Goal: Task Accomplishment & Management: Manage account settings

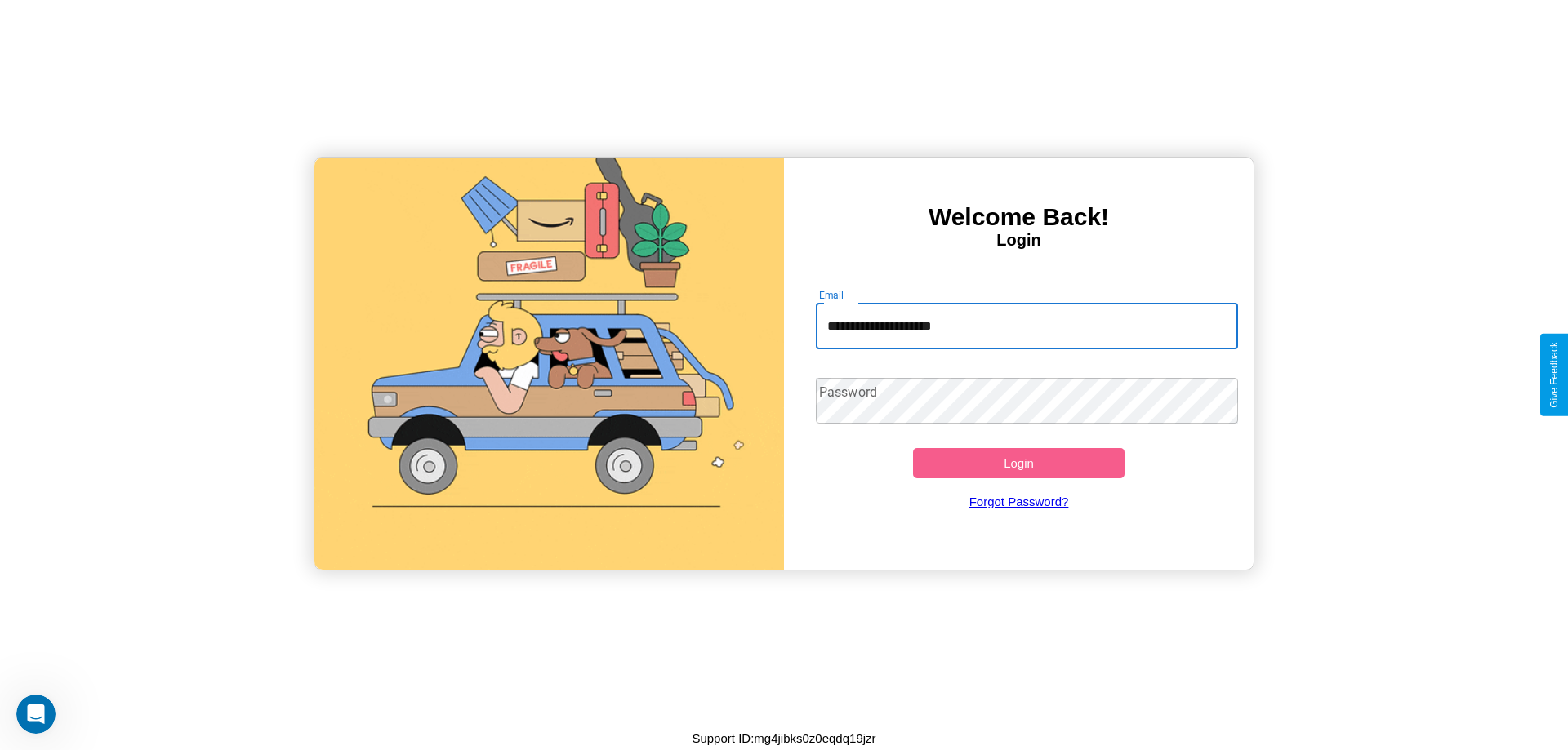
type input "**********"
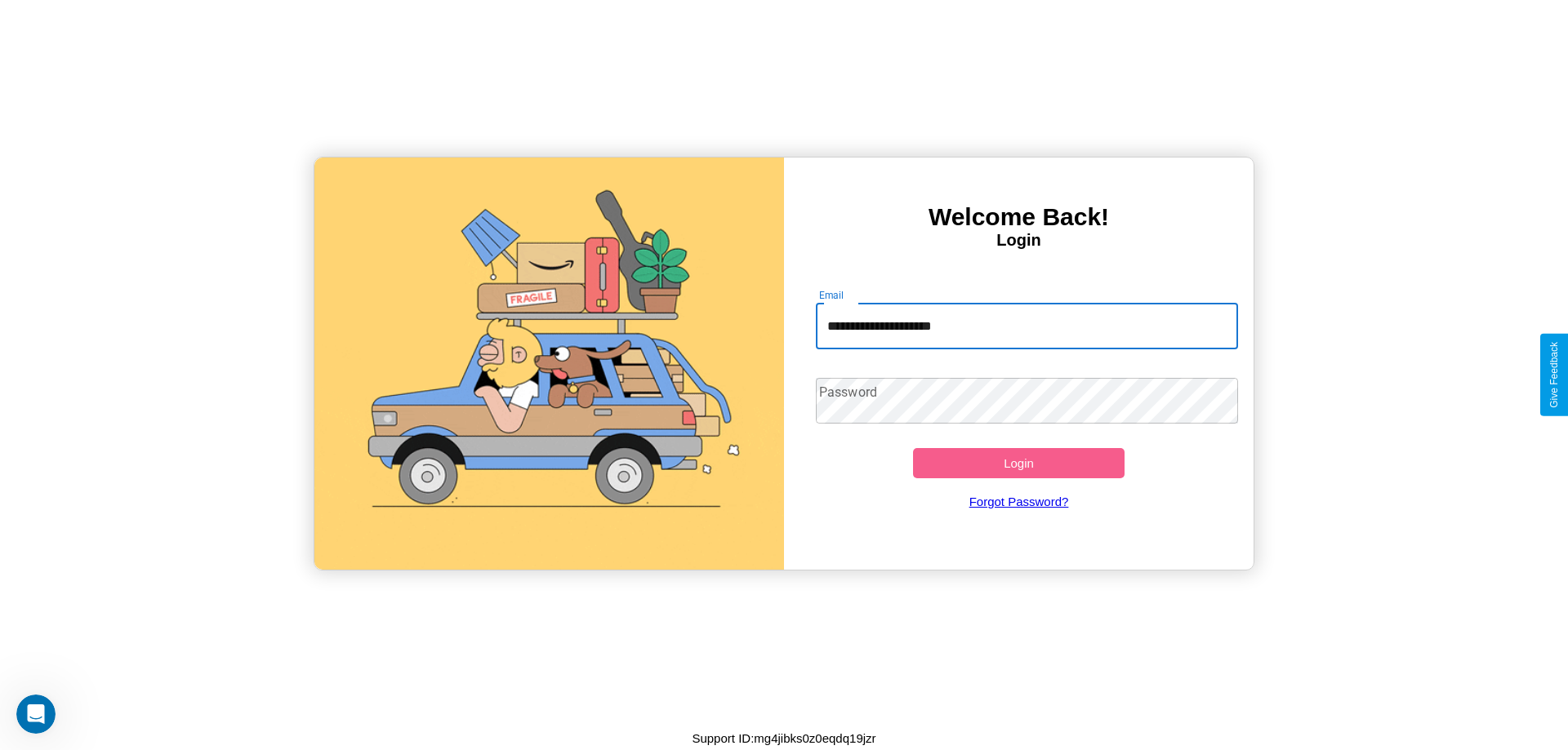
click at [1019, 463] on button "Login" at bounding box center [1019, 463] width 211 height 30
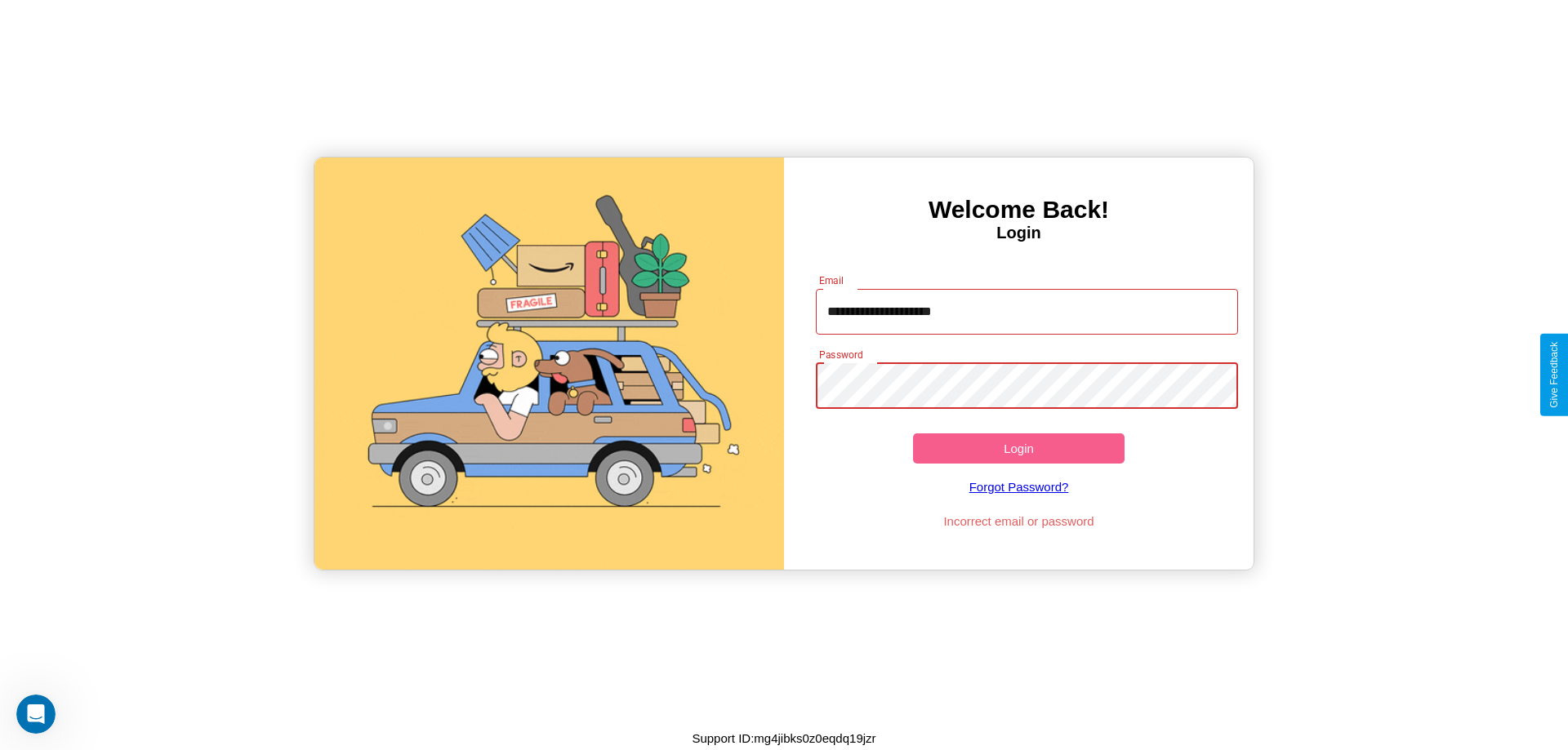
click at [1019, 448] on button "Login" at bounding box center [1019, 449] width 211 height 30
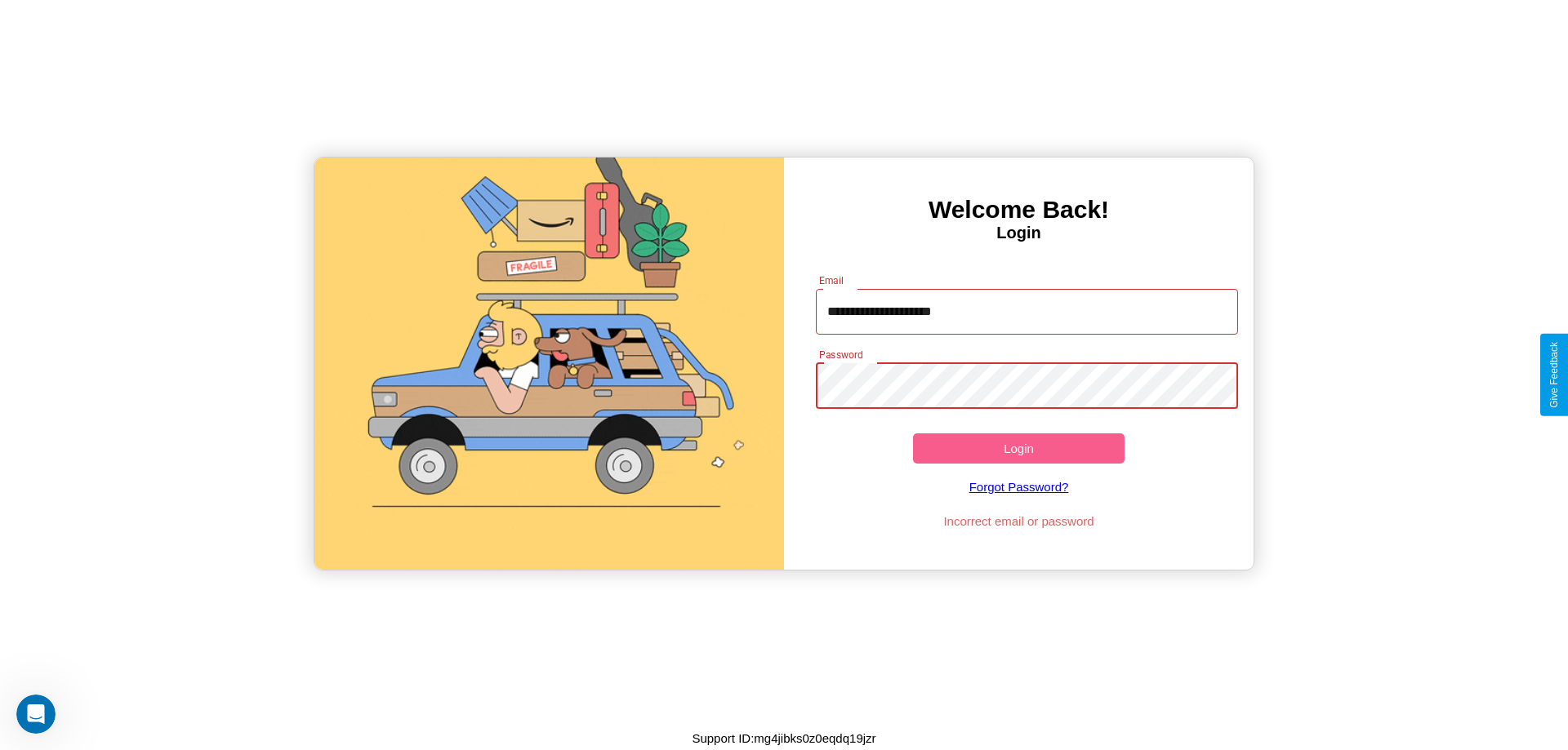
click at [1019, 448] on button "Login" at bounding box center [1019, 449] width 211 height 30
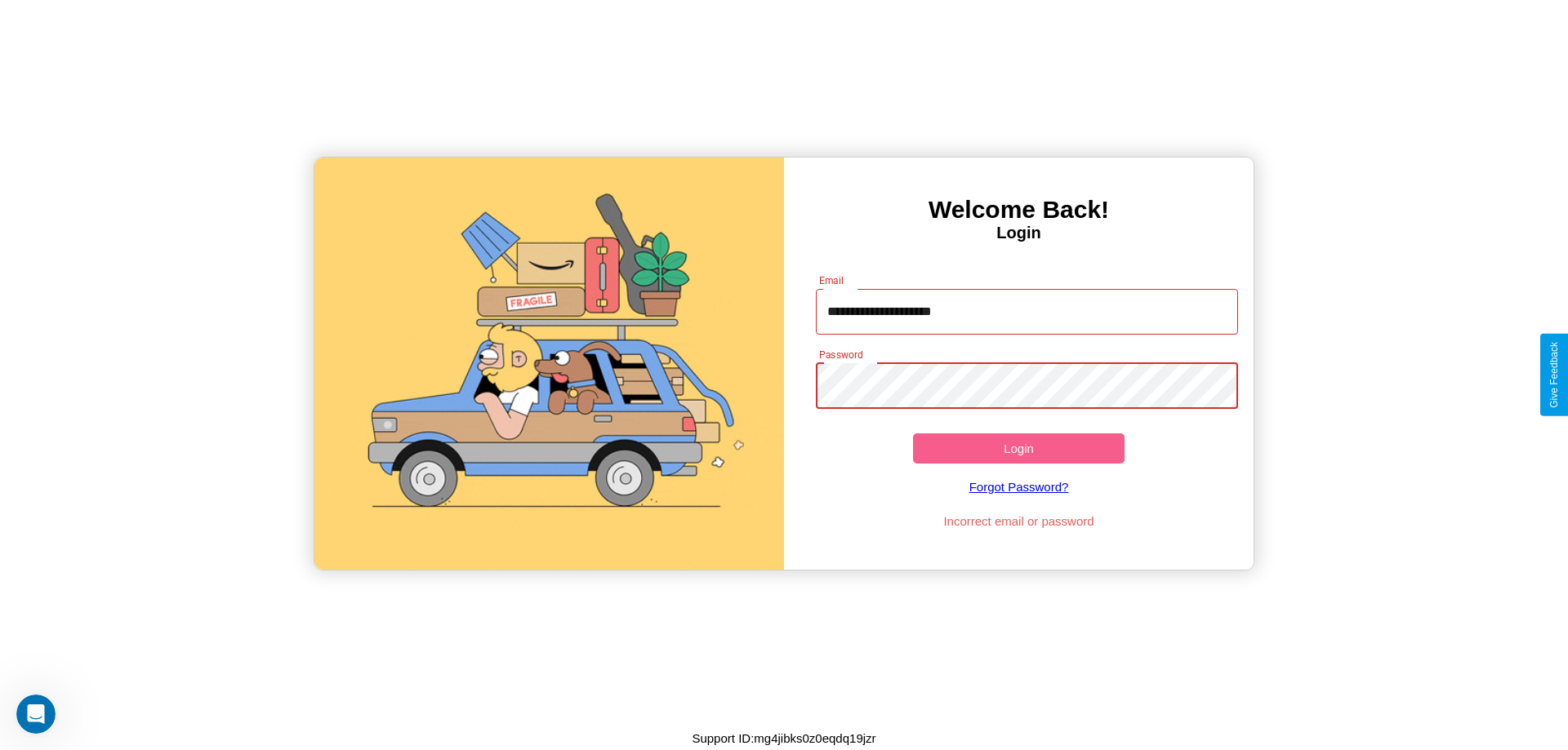
click at [1019, 448] on button "Login" at bounding box center [1019, 449] width 211 height 30
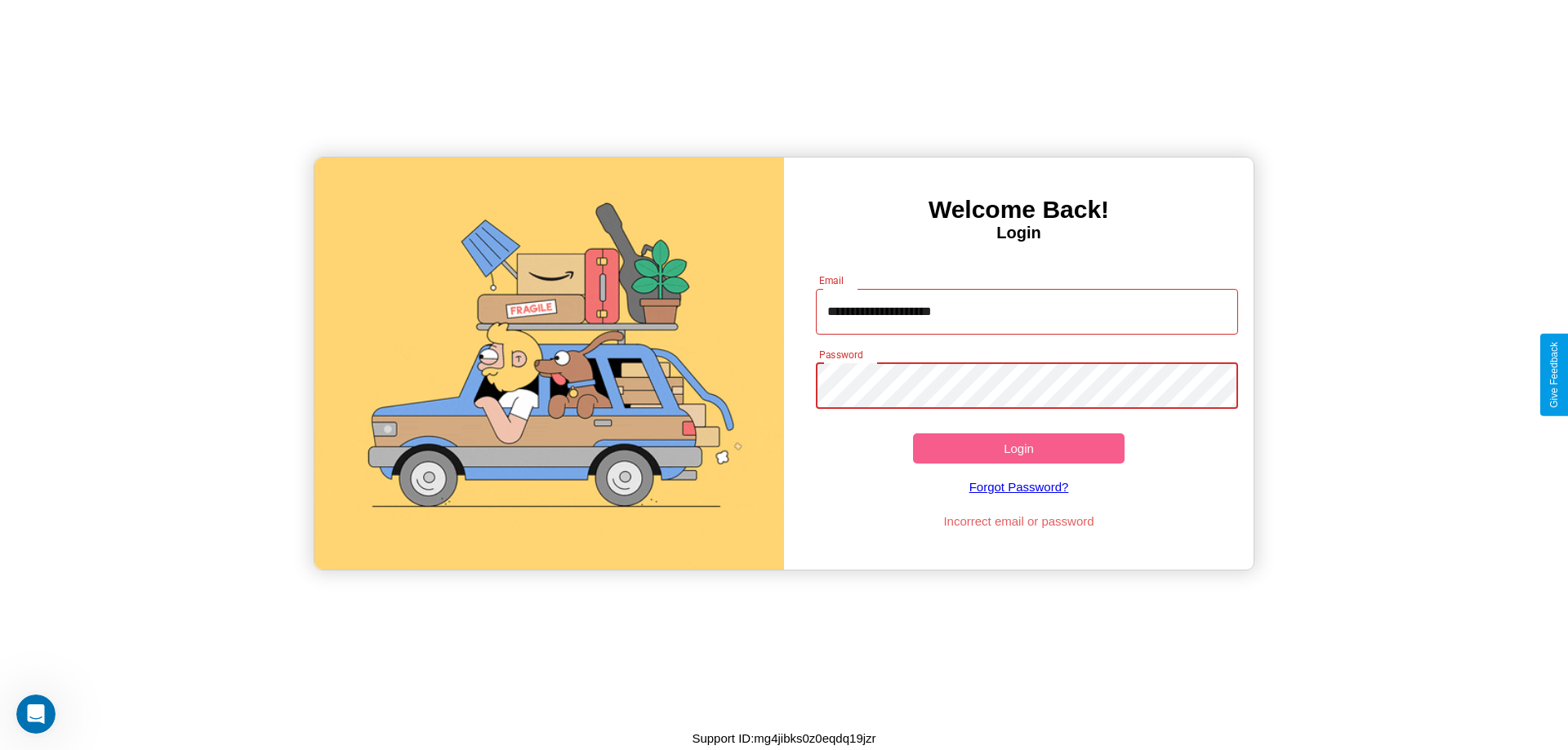
click at [1019, 448] on button "Login" at bounding box center [1019, 449] width 211 height 30
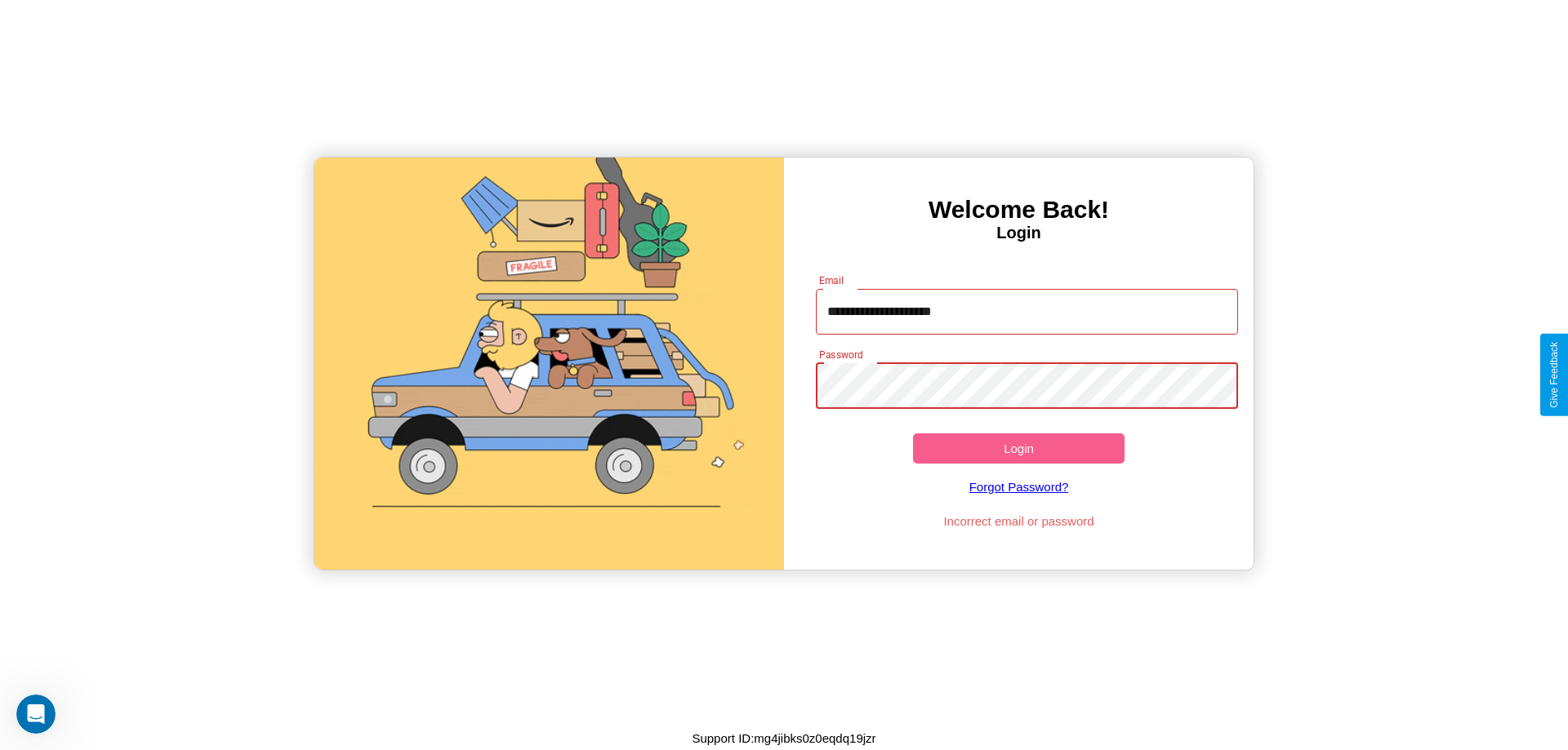
click at [1019, 448] on button "Login" at bounding box center [1019, 449] width 211 height 30
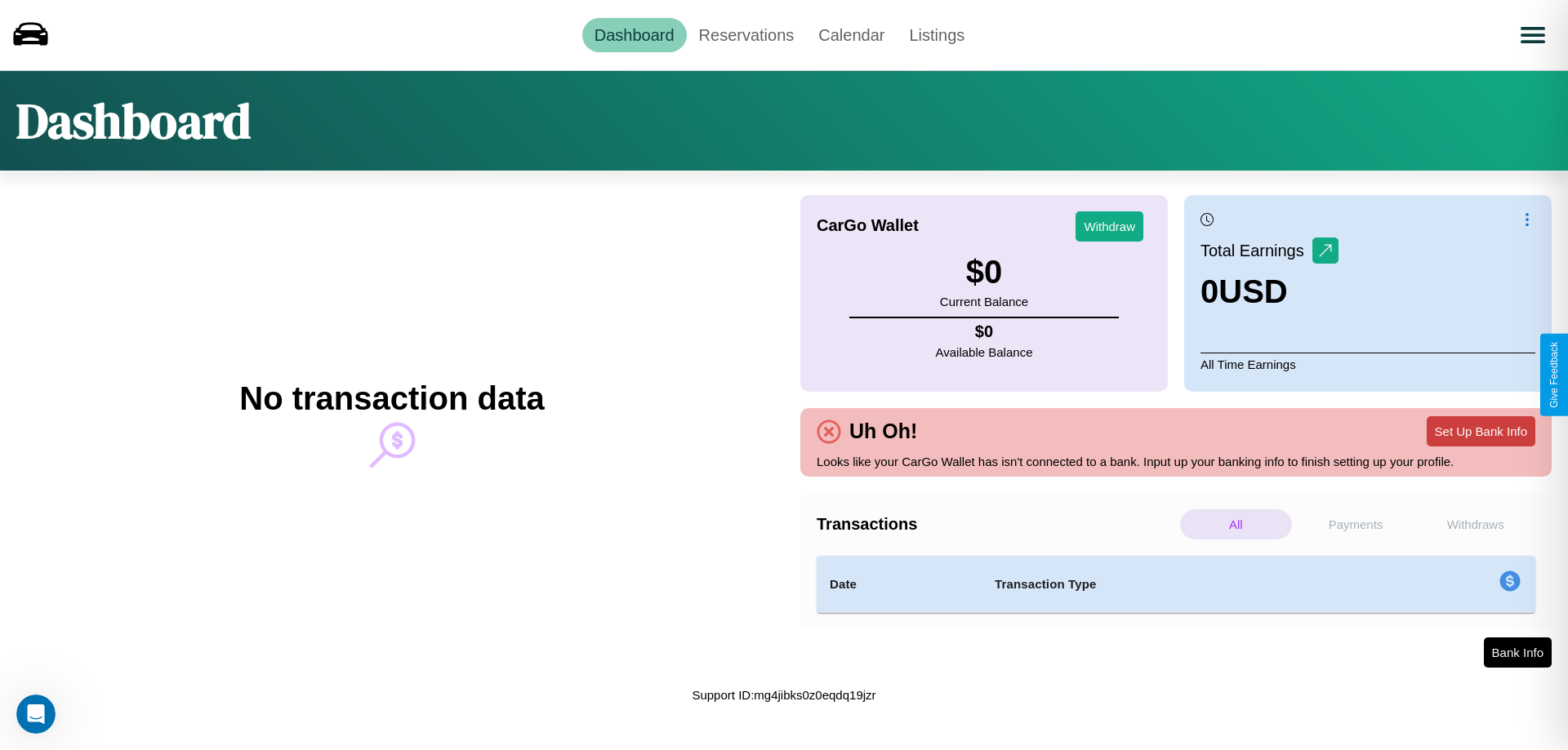
click at [1481, 431] on button "Set Up Bank Info" at bounding box center [1481, 431] width 108 height 30
